Goal: Task Accomplishment & Management: Complete application form

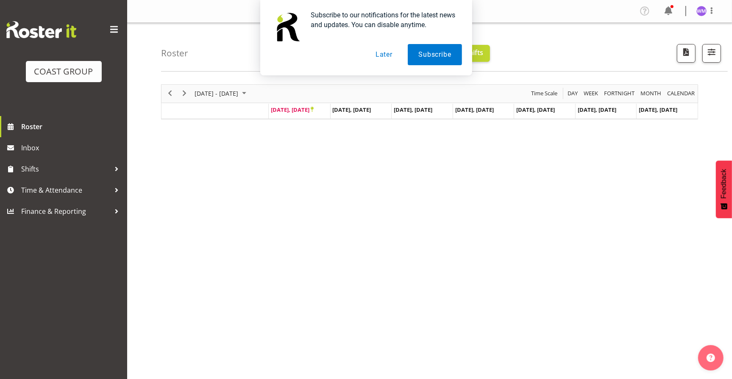
click at [385, 57] on button "Later" at bounding box center [384, 54] width 38 height 21
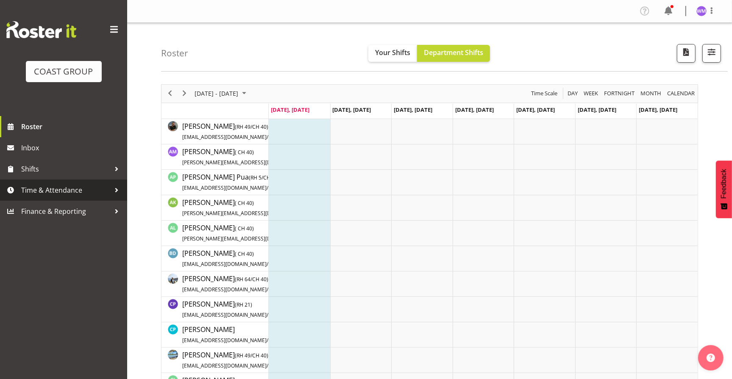
click at [58, 191] on span "Time & Attendance" at bounding box center [65, 190] width 89 height 13
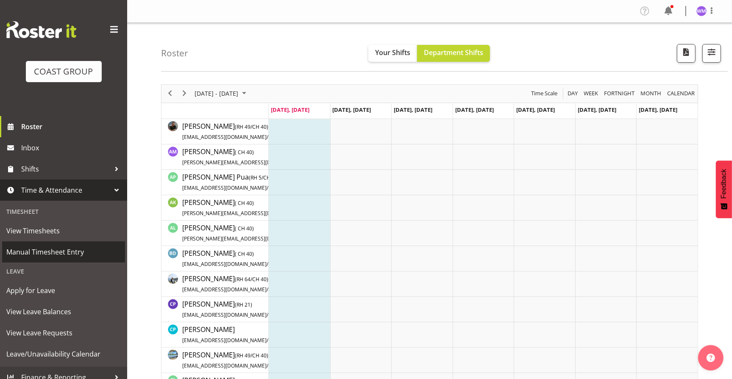
click at [60, 251] on span "Manual Timesheet Entry" at bounding box center [63, 252] width 114 height 13
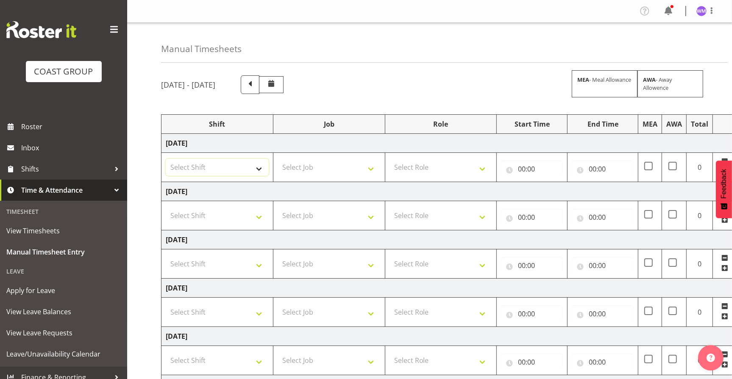
click at [264, 169] on select "Select Shift EHS AKL SALES" at bounding box center [217, 167] width 103 height 17
select select "1327"
click at [166, 159] on select "Select Shift EHS AKL SALES" at bounding box center [217, 167] width 103 height 17
click at [257, 218] on select "Select Shift EHS AKL SALES" at bounding box center [217, 215] width 103 height 17
select select "1327"
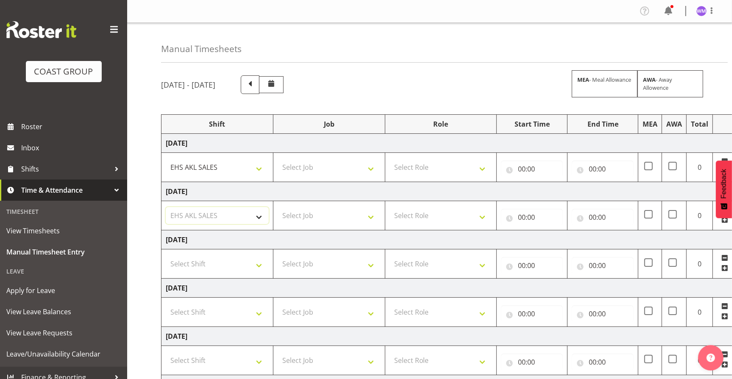
click at [166, 207] on select "Select Shift EHS AKL SALES" at bounding box center [217, 215] width 103 height 17
click at [258, 264] on select "Select Shift EHS AKL SALES" at bounding box center [217, 264] width 103 height 17
select select "1327"
click at [166, 256] on select "Select Shift EHS AKL SALES" at bounding box center [217, 264] width 103 height 17
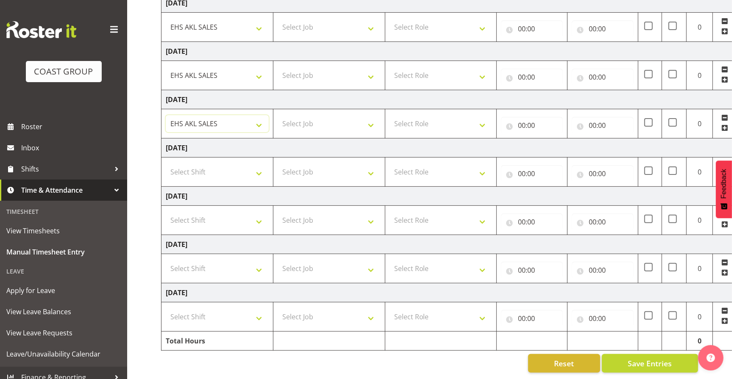
scroll to position [147, 0]
click at [259, 261] on select "Select Shift EHS AKL SALES" at bounding box center [217, 268] width 103 height 17
select select "1327"
click at [166, 260] on select "Select Shift EHS AKL SALES" at bounding box center [217, 268] width 103 height 17
click at [259, 309] on select "Select Shift EHS AKL SALES" at bounding box center [217, 317] width 103 height 17
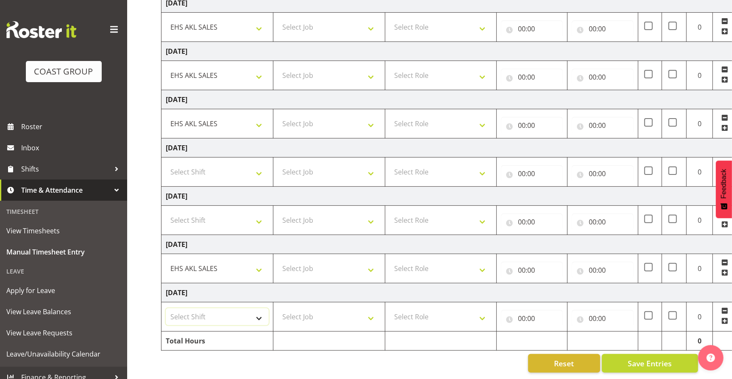
select select "1327"
click at [166, 309] on select "Select Shift EHS AKL SALES" at bounding box center [217, 317] width 103 height 17
click at [371, 309] on select "Select Job 1 Carlton Events 1 [PERSON_NAME][GEOGRAPHIC_DATA] 1 [PERSON_NAME][GE…" at bounding box center [329, 317] width 103 height 17
select select "69"
click at [278, 309] on select "Select Job 1 Carlton Events 1 [PERSON_NAME][GEOGRAPHIC_DATA] 1 [PERSON_NAME][GE…" at bounding box center [329, 317] width 103 height 17
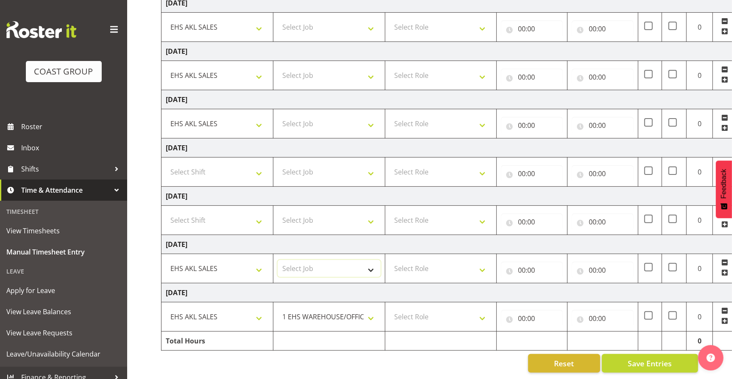
click at [370, 267] on select "Select Job 1 Carlton Events 1 [PERSON_NAME][GEOGRAPHIC_DATA] 1 [PERSON_NAME][GE…" at bounding box center [329, 268] width 103 height 17
select select "69"
click at [278, 260] on select "Select Job 1 Carlton Events 1 [PERSON_NAME][GEOGRAPHIC_DATA] 1 [PERSON_NAME][GE…" at bounding box center [329, 268] width 103 height 17
click at [369, 119] on select "Select Job 1 Carlton Events 1 [PERSON_NAME][GEOGRAPHIC_DATA] 1 [PERSON_NAME][GE…" at bounding box center [329, 123] width 103 height 17
select select "69"
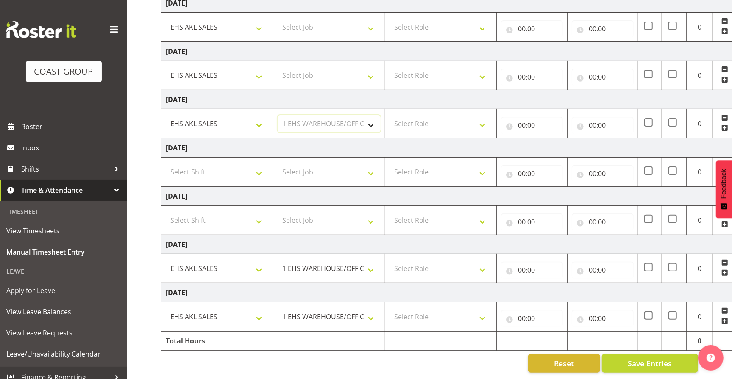
click at [278, 115] on select "Select Job 1 Carlton Events 1 [PERSON_NAME][GEOGRAPHIC_DATA] 1 [PERSON_NAME][GE…" at bounding box center [329, 123] width 103 height 17
click at [369, 67] on select "Select Job 1 Carlton Events 1 [PERSON_NAME][GEOGRAPHIC_DATA] 1 [PERSON_NAME][GE…" at bounding box center [329, 75] width 103 height 17
select select "69"
click at [278, 67] on select "Select Job 1 Carlton Events 1 [PERSON_NAME][GEOGRAPHIC_DATA] 1 [PERSON_NAME][GE…" at bounding box center [329, 75] width 103 height 17
click at [371, 19] on select "Select Job 1 Carlton Events 1 [PERSON_NAME][GEOGRAPHIC_DATA] 1 [PERSON_NAME][GE…" at bounding box center [329, 27] width 103 height 17
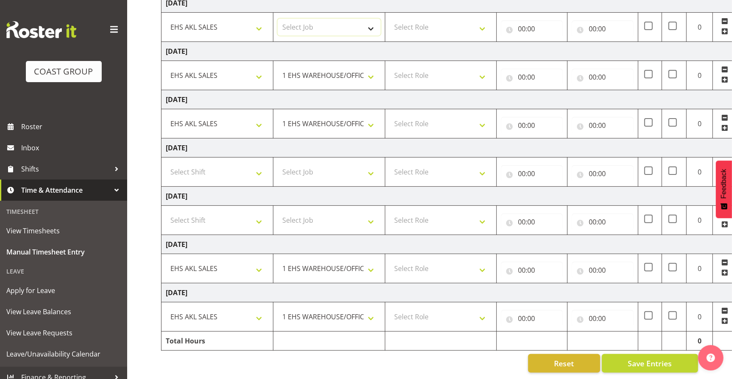
select select "69"
click at [278, 19] on select "Select Job 1 Carlton Events 1 [PERSON_NAME][GEOGRAPHIC_DATA] 1 [PERSON_NAME][GE…" at bounding box center [329, 27] width 103 height 17
click at [482, 22] on select "Select Role ACCOUNT MANAGER Account Manager" at bounding box center [441, 27] width 103 height 17
select select "197"
click at [390, 19] on select "Select Role ACCOUNT MANAGER Account Manager" at bounding box center [441, 27] width 103 height 17
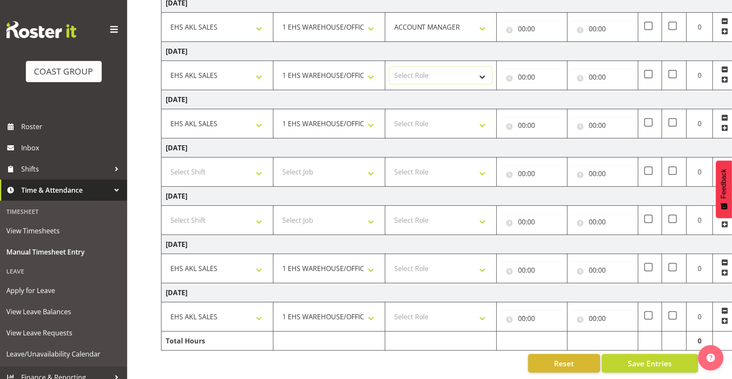
click at [478, 69] on select "Select Role ACCOUNT MANAGER Account Manager" at bounding box center [441, 75] width 103 height 17
select select "197"
click at [390, 67] on select "Select Role ACCOUNT MANAGER Account Manager" at bounding box center [441, 75] width 103 height 17
click at [483, 117] on select "Select Role ACCOUNT MANAGER Account Manager" at bounding box center [441, 123] width 103 height 17
select select "197"
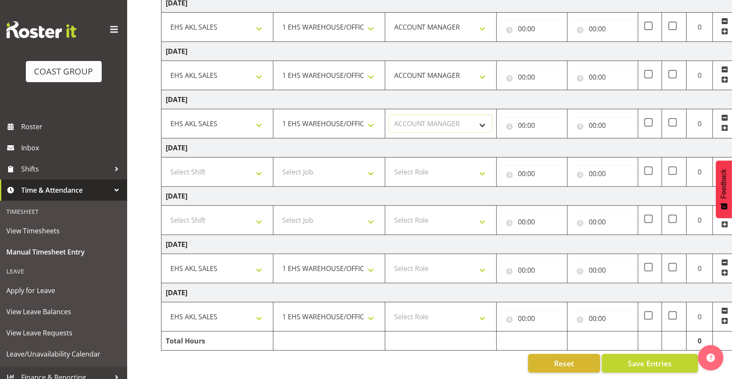
click at [390, 115] on select "Select Role ACCOUNT MANAGER Account Manager" at bounding box center [441, 123] width 103 height 17
click at [485, 264] on select "Select Role ACCOUNT MANAGER Account Manager" at bounding box center [441, 268] width 103 height 17
select select "197"
click at [390, 260] on select "Select Role ACCOUNT MANAGER Account Manager" at bounding box center [441, 268] width 103 height 17
click at [479, 310] on select "Select Role ACCOUNT MANAGER Account Manager" at bounding box center [441, 317] width 103 height 17
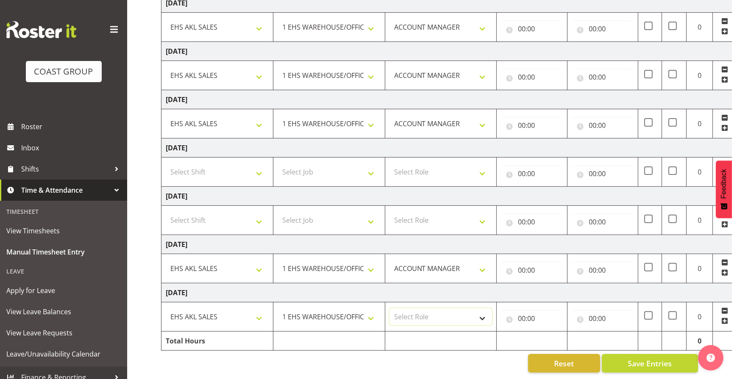
select select "197"
click at [390, 309] on select "Select Role ACCOUNT MANAGER Account Manager" at bounding box center [441, 317] width 103 height 17
click at [535, 23] on input "00:00" at bounding box center [532, 28] width 62 height 17
click at [555, 43] on select "00 01 02 03 04 05 06 07 08 09 10 11 12 13 14 15 16 17 18 19 20 21 22 23" at bounding box center [558, 50] width 19 height 17
select select "8"
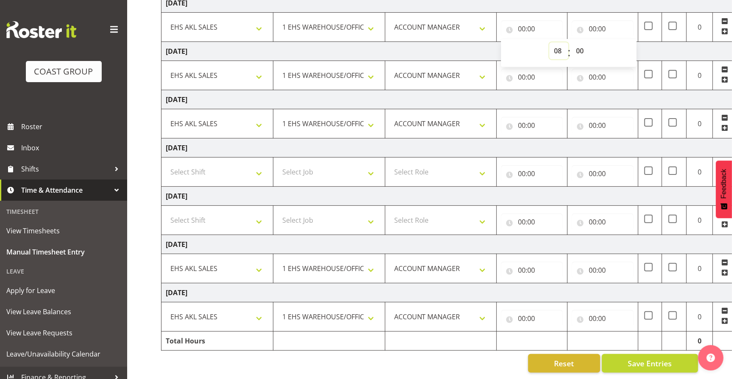
click at [549, 42] on select "00 01 02 03 04 05 06 07 08 09 10 11 12 13 14 15 16 17 18 19 20 21 22 23" at bounding box center [558, 50] width 19 height 17
type input "08:00"
click at [606, 20] on input "00:00" at bounding box center [603, 28] width 62 height 17
click at [630, 45] on select "00 01 02 03 04 05 06 07 08 09 10 11 12 13 14 15 16 17 18 19 20 21 22 23" at bounding box center [629, 50] width 19 height 17
select select "12"
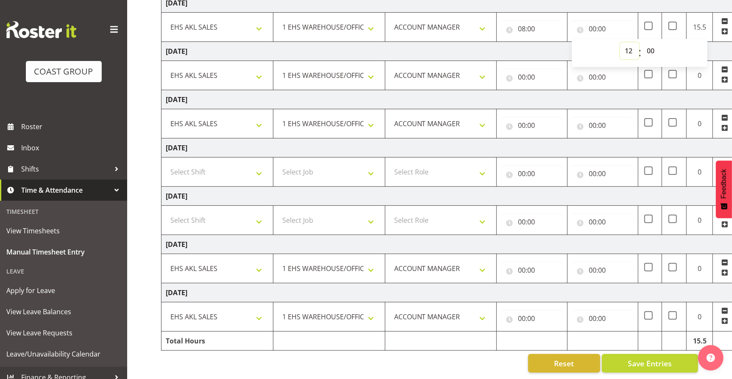
click at [620, 42] on select "00 01 02 03 04 05 06 07 08 09 10 11 12 13 14 15 16 17 18 19 20 21 22 23" at bounding box center [629, 50] width 19 height 17
type input "12:00"
click at [526, 69] on input "00:00" at bounding box center [532, 77] width 62 height 17
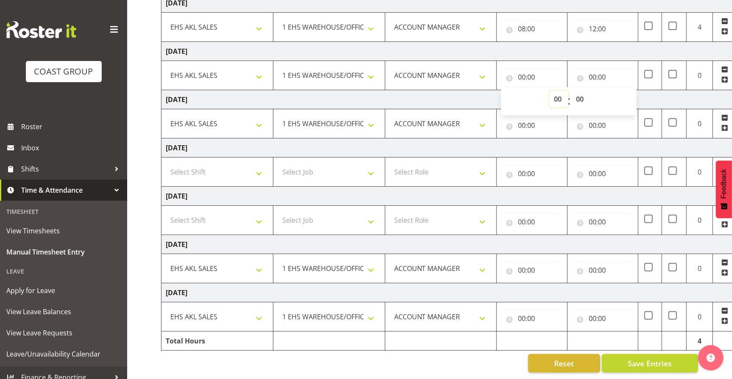
click at [553, 91] on select "00 01 02 03 04 05 06 07 08 09 10 11 12 13 14 15 16 17 18 19 20 21 22 23" at bounding box center [558, 99] width 19 height 17
select select "8"
click at [549, 91] on select "00 01 02 03 04 05 06 07 08 09 10 11 12 13 14 15 16 17 18 19 20 21 22 23" at bounding box center [558, 99] width 19 height 17
type input "08:00"
click at [605, 72] on input "00:00" at bounding box center [603, 77] width 62 height 17
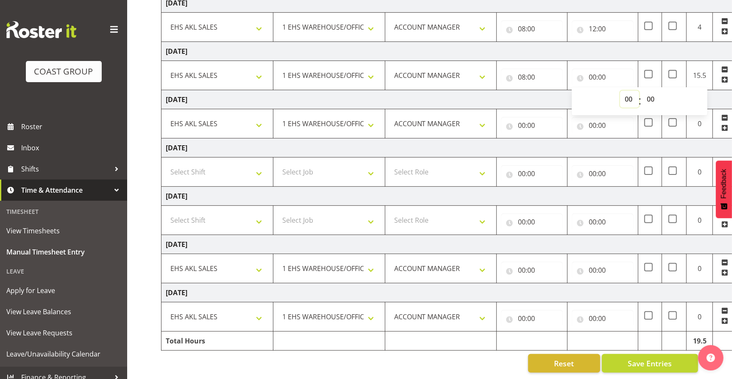
click at [632, 91] on select "00 01 02 03 04 05 06 07 08 09 10 11 12 13 14 15 16 17 18 19 20 21 22 23" at bounding box center [629, 99] width 19 height 17
select select "12"
click at [620, 91] on select "00 01 02 03 04 05 06 07 08 09 10 11 12 13 14 15 16 17 18 19 20 21 22 23" at bounding box center [629, 99] width 19 height 17
type input "12:00"
click at [534, 119] on input "00:00" at bounding box center [532, 125] width 62 height 17
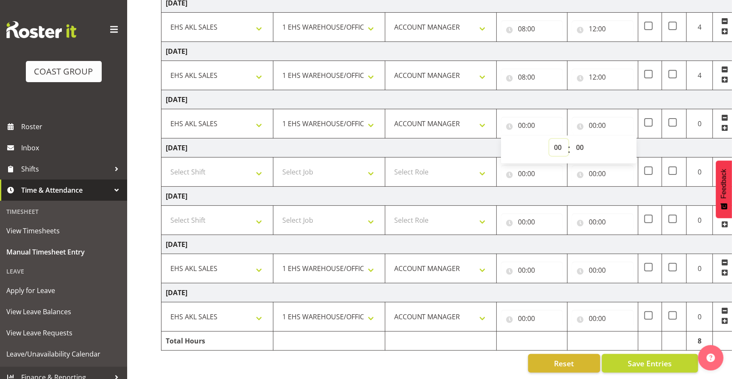
click at [555, 139] on select "00 01 02 03 04 05 06 07 08 09 10 11 12 13 14 15 16 17 18 19 20 21 22 23" at bounding box center [558, 147] width 19 height 17
select select "8"
click at [549, 139] on select "00 01 02 03 04 05 06 07 08 09 10 11 12 13 14 15 16 17 18 19 20 21 22 23" at bounding box center [558, 147] width 19 height 17
type input "08:00"
click at [592, 118] on input "00:00" at bounding box center [603, 125] width 62 height 17
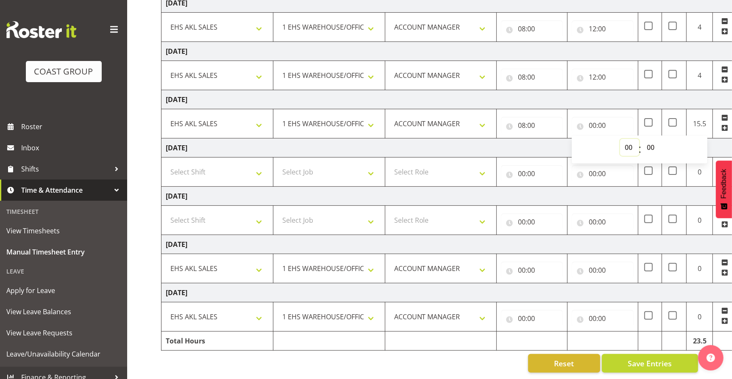
click at [626, 143] on select "00 01 02 03 04 05 06 07 08 09 10 11 12 13 14 15 16 17 18 19 20 21 22 23" at bounding box center [629, 147] width 19 height 17
select select "12"
click at [620, 139] on select "00 01 02 03 04 05 06 07 08 09 10 11 12 13 14 15 16 17 18 19 20 21 22 23" at bounding box center [629, 147] width 19 height 17
type input "12:00"
click at [527, 264] on input "00:00" at bounding box center [532, 270] width 62 height 17
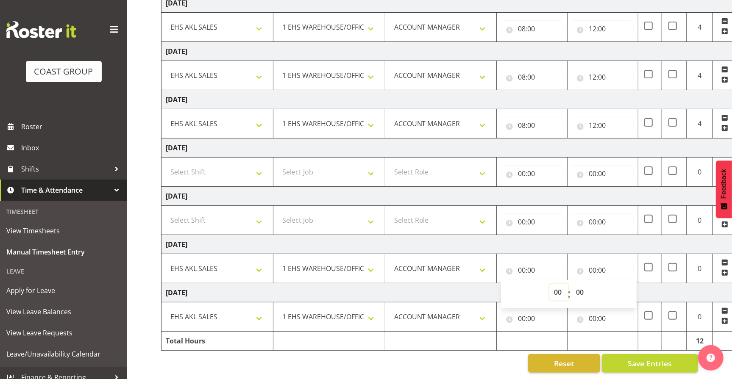
click at [558, 285] on select "00 01 02 03 04 05 06 07 08 09 10 11 12 13 14 15 16 17 18 19 20 21 22 23" at bounding box center [558, 292] width 19 height 17
select select "8"
click at [549, 284] on select "00 01 02 03 04 05 06 07 08 09 10 11 12 13 14 15 16 17 18 19 20 21 22 23" at bounding box center [558, 292] width 19 height 17
type input "08:00"
click at [597, 262] on input "00:00" at bounding box center [603, 270] width 62 height 17
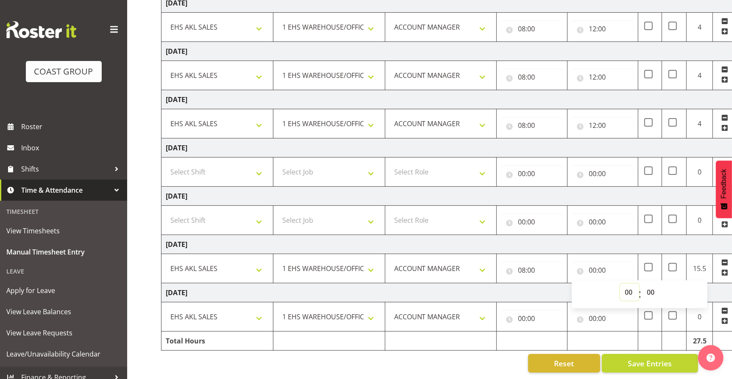
click at [627, 285] on select "00 01 02 03 04 05 06 07 08 09 10 11 12 13 14 15 16 17 18 19 20 21 22 23" at bounding box center [629, 292] width 19 height 17
select select "12"
click at [620, 284] on select "00 01 02 03 04 05 06 07 08 09 10 11 12 13 14 15 16 17 18 19 20 21 22 23" at bounding box center [629, 292] width 19 height 17
type input "12:00"
click at [536, 310] on input "00:00" at bounding box center [532, 318] width 62 height 17
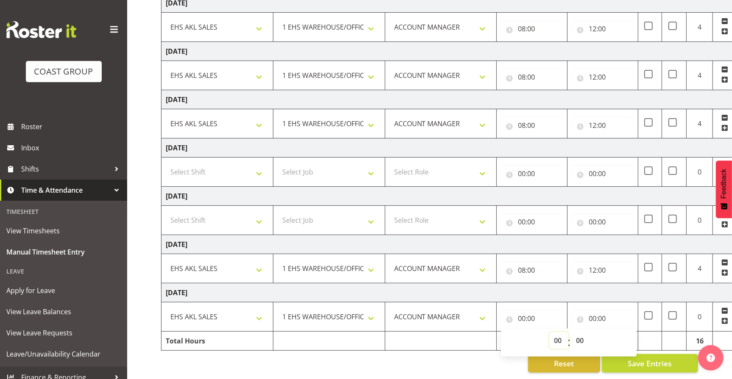
click at [556, 335] on select "00 01 02 03 04 05 06 07 08 09 10 11 12 13 14 15 16 17 18 19 20 21 22 23" at bounding box center [558, 340] width 19 height 17
select select "8"
click at [549, 332] on select "00 01 02 03 04 05 06 07 08 09 10 11 12 13 14 15 16 17 18 19 20 21 22 23" at bounding box center [558, 340] width 19 height 17
type input "08:00"
click at [601, 310] on input "00:00" at bounding box center [603, 318] width 62 height 17
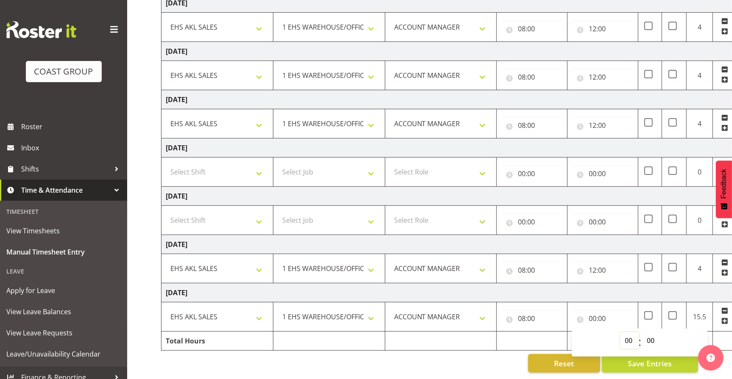
click at [631, 333] on select "00 01 02 03 04 05 06 07 08 09 10 11 12 13 14 15 16 17 18 19 20 21 22 23" at bounding box center [629, 340] width 19 height 17
select select "12"
click at [620, 332] on select "00 01 02 03 04 05 06 07 08 09 10 11 12 13 14 15 16 17 18 19 20 21 22 23" at bounding box center [629, 340] width 19 height 17
type input "12:00"
click at [454, 363] on div "Reset Save Entries" at bounding box center [429, 363] width 537 height 19
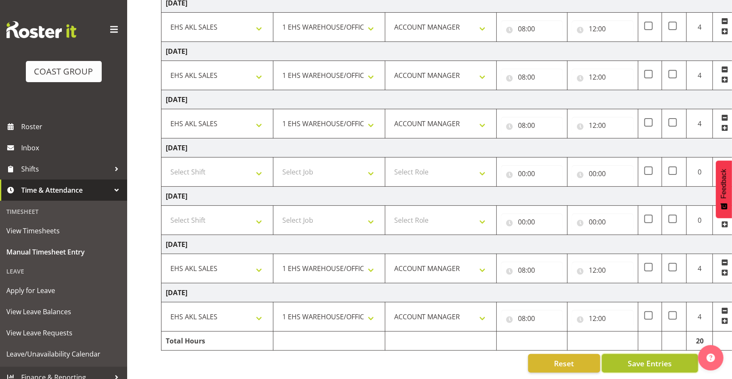
click at [657, 358] on span "Save Entries" at bounding box center [650, 363] width 44 height 11
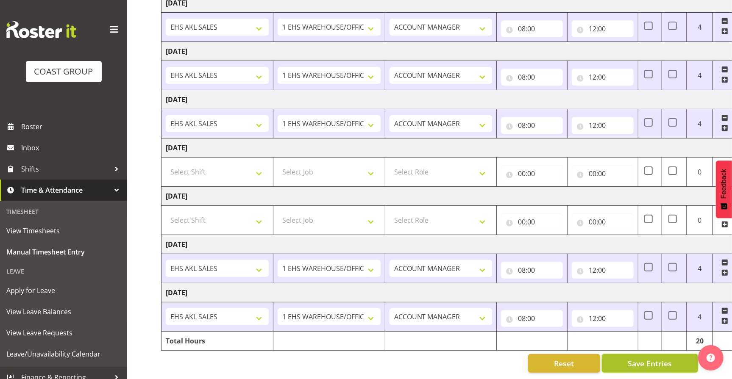
click at [646, 361] on span "Save Entries" at bounding box center [650, 363] width 44 height 11
